Goal: Find specific page/section: Find specific page/section

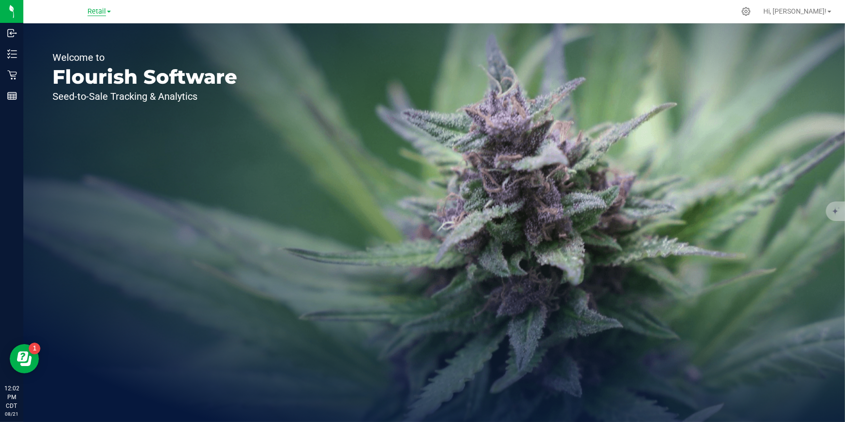
click at [106, 11] on span "Retail" at bounding box center [97, 11] width 18 height 9
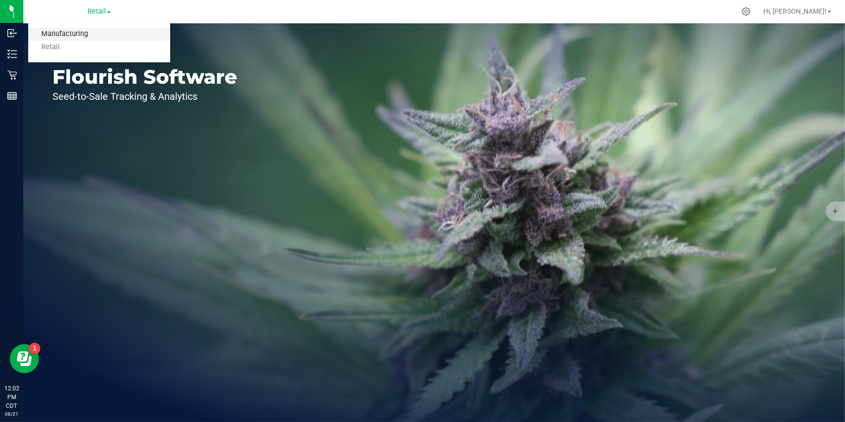
click at [87, 31] on link "Manufacturing" at bounding box center [99, 34] width 142 height 13
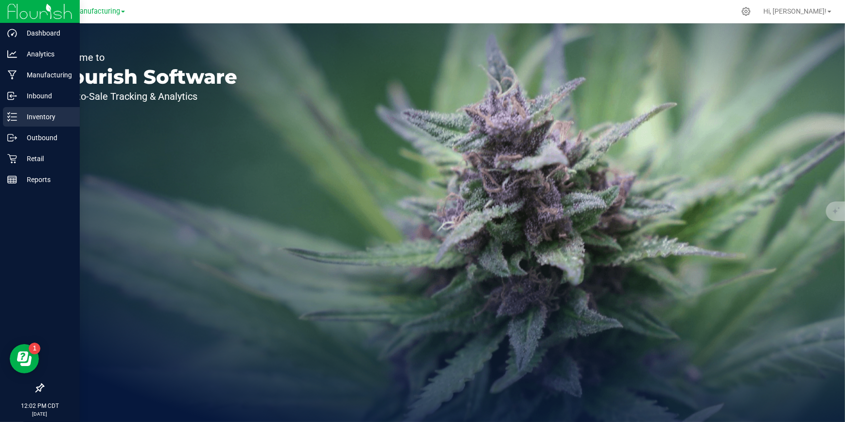
click at [38, 117] on p "Inventory" at bounding box center [46, 117] width 58 height 12
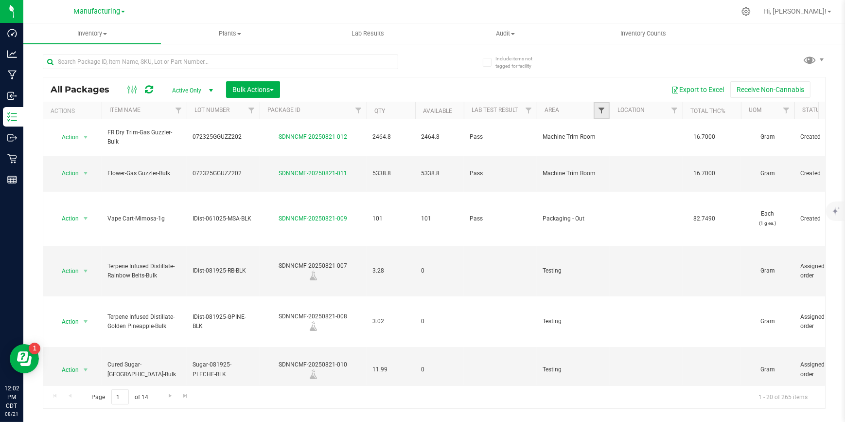
click at [599, 107] on span "Filter" at bounding box center [602, 111] width 8 height 8
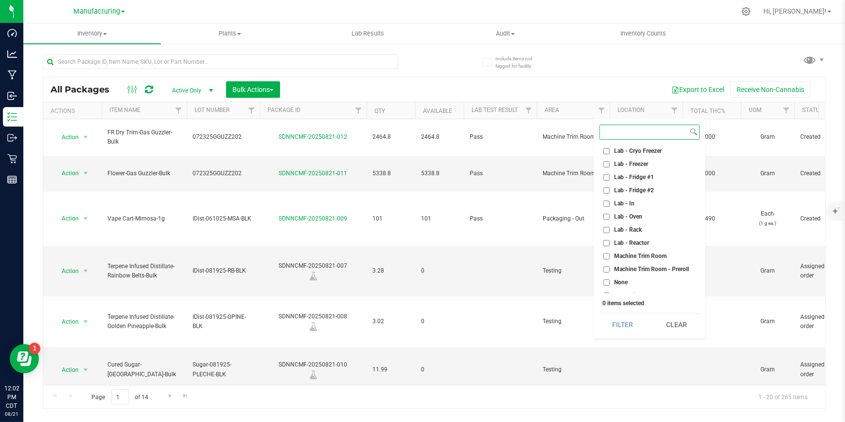
scroll to position [221, 0]
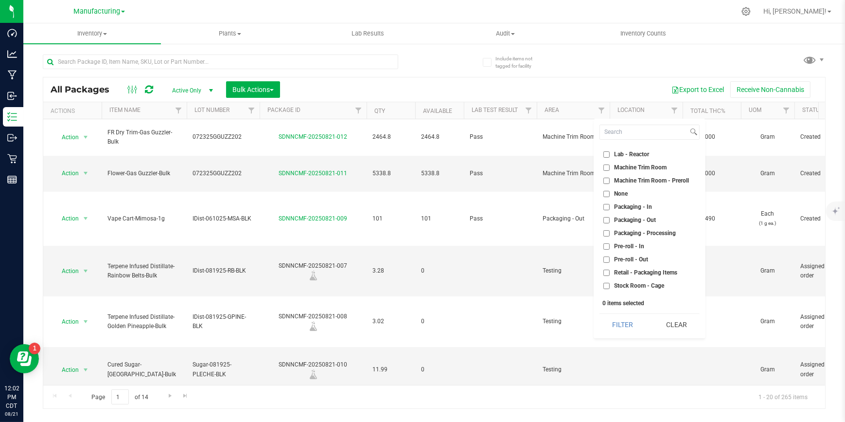
click at [606, 218] on input "Packaging - Out" at bounding box center [607, 220] width 6 height 6
checkbox input "true"
click at [621, 323] on button "Filter" at bounding box center [623, 324] width 47 height 21
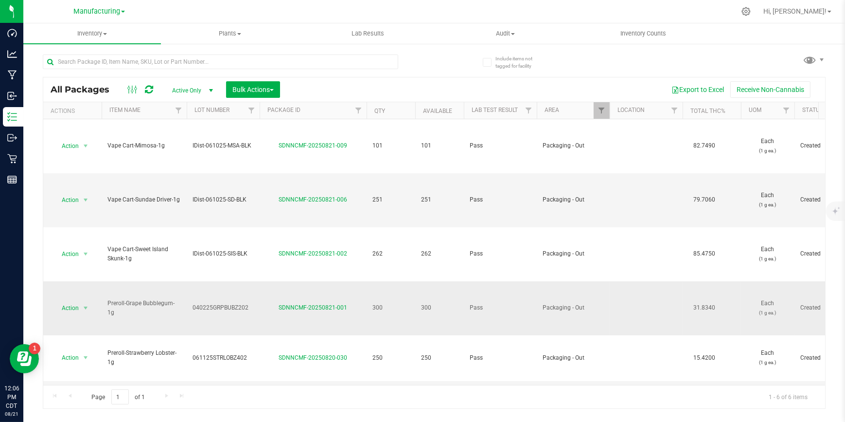
scroll to position [0, 0]
